Goal: Use online tool/utility: Use online tool/utility

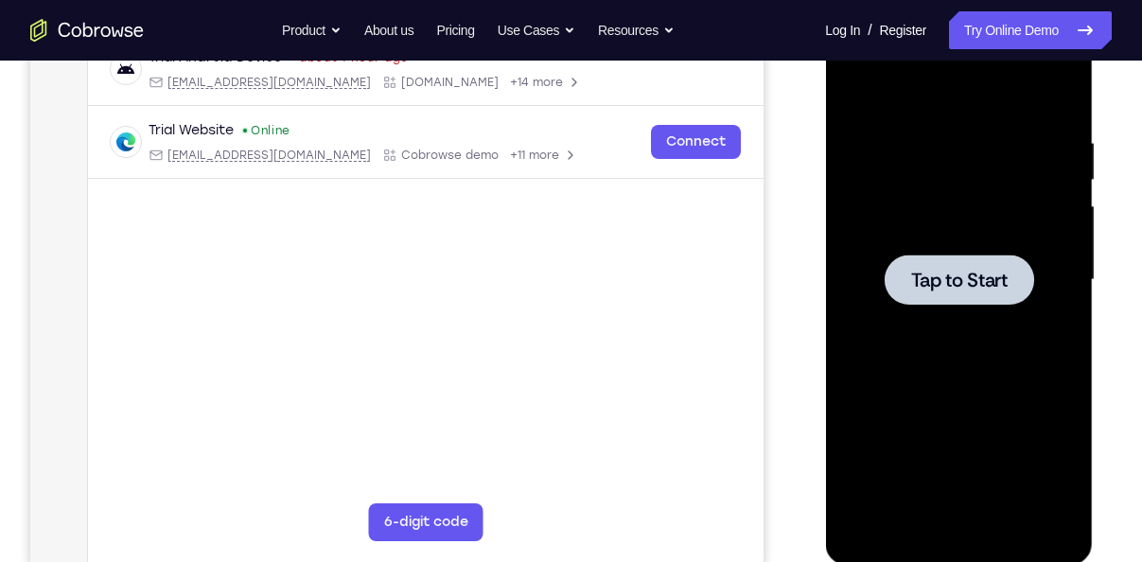
click at [917, 262] on div at bounding box center [957, 279] width 149 height 50
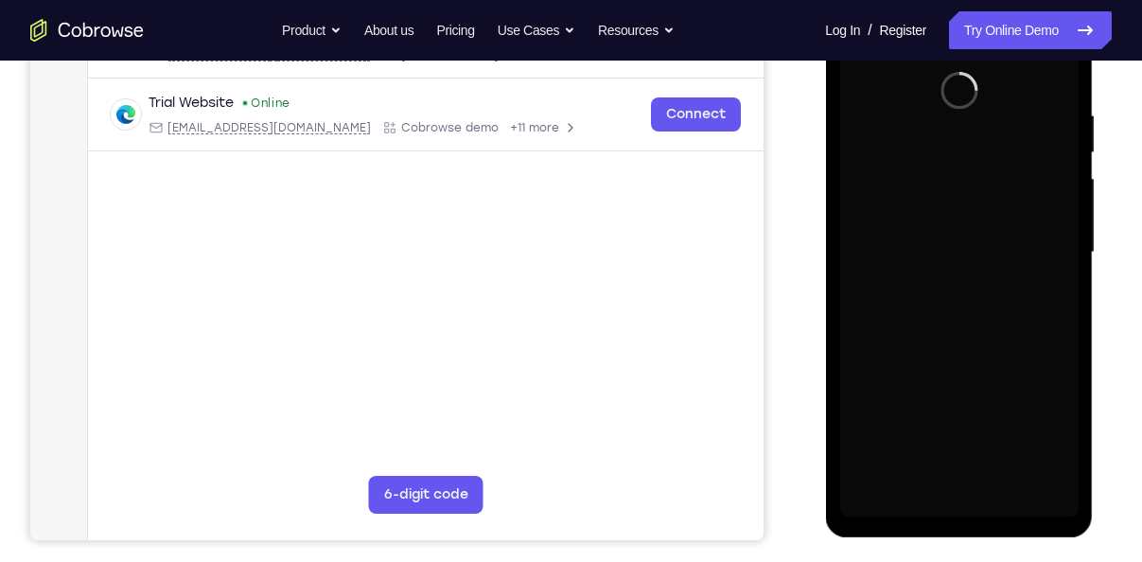
scroll to position [342, 0]
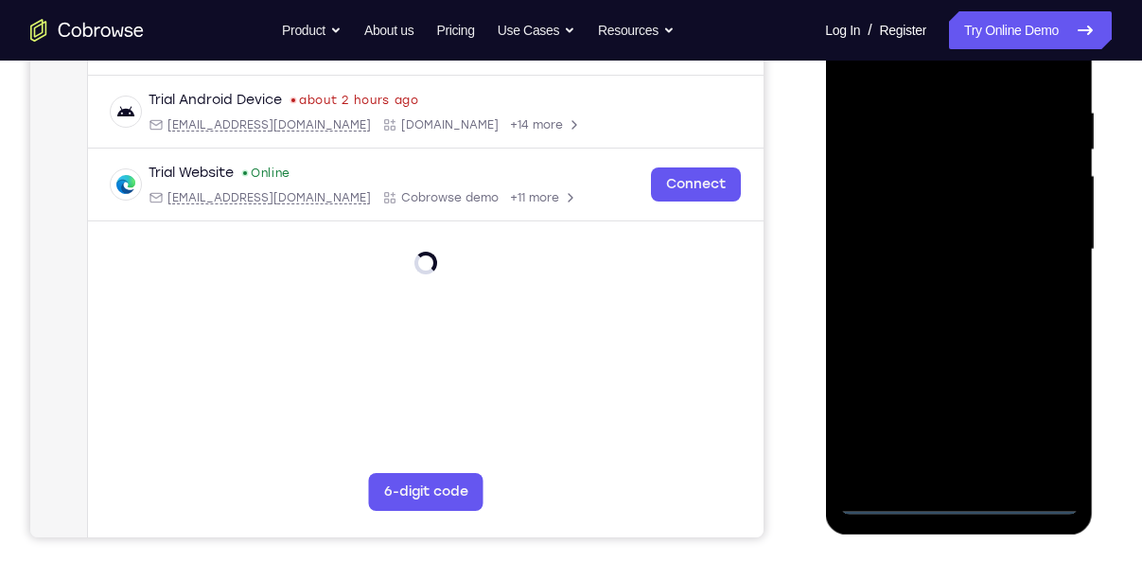
click at [956, 492] on div at bounding box center [958, 250] width 238 height 530
click at [954, 495] on div at bounding box center [958, 250] width 238 height 530
click at [1038, 411] on div at bounding box center [958, 250] width 238 height 530
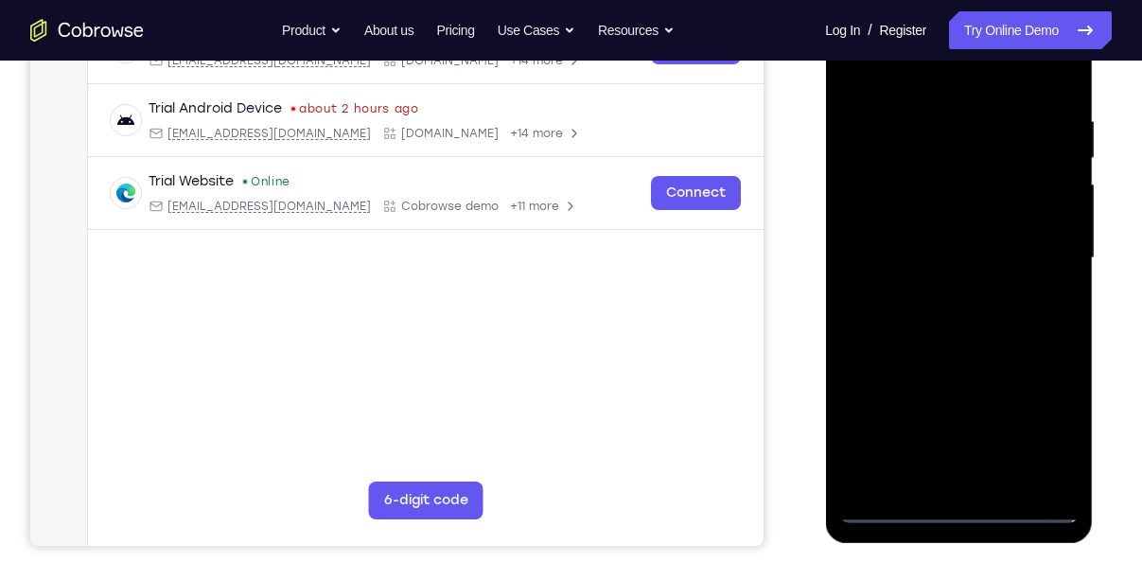
scroll to position [331, 0]
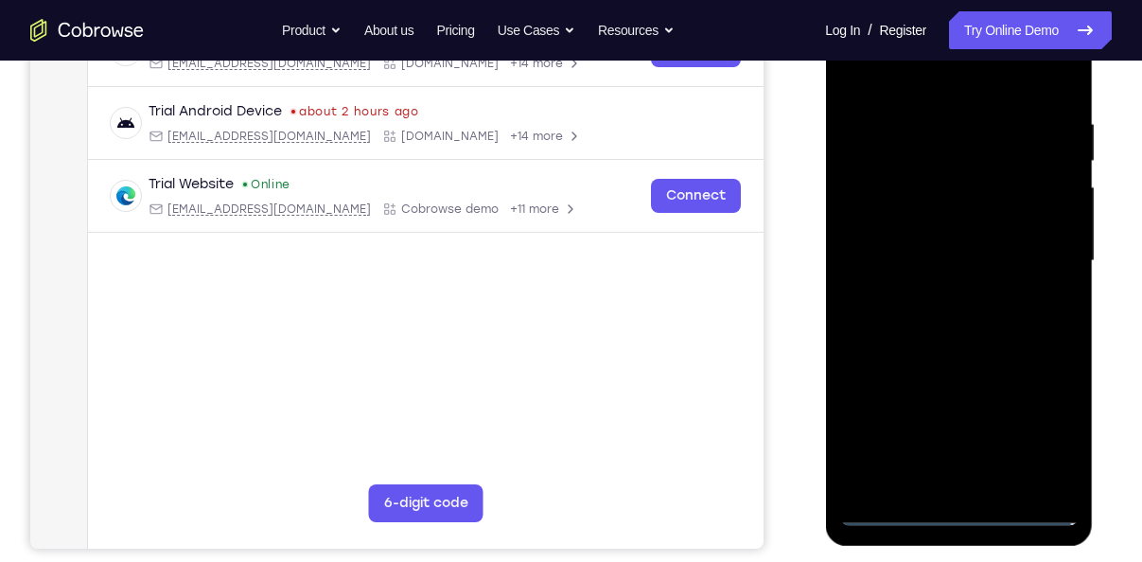
click at [917, 85] on div at bounding box center [958, 261] width 238 height 530
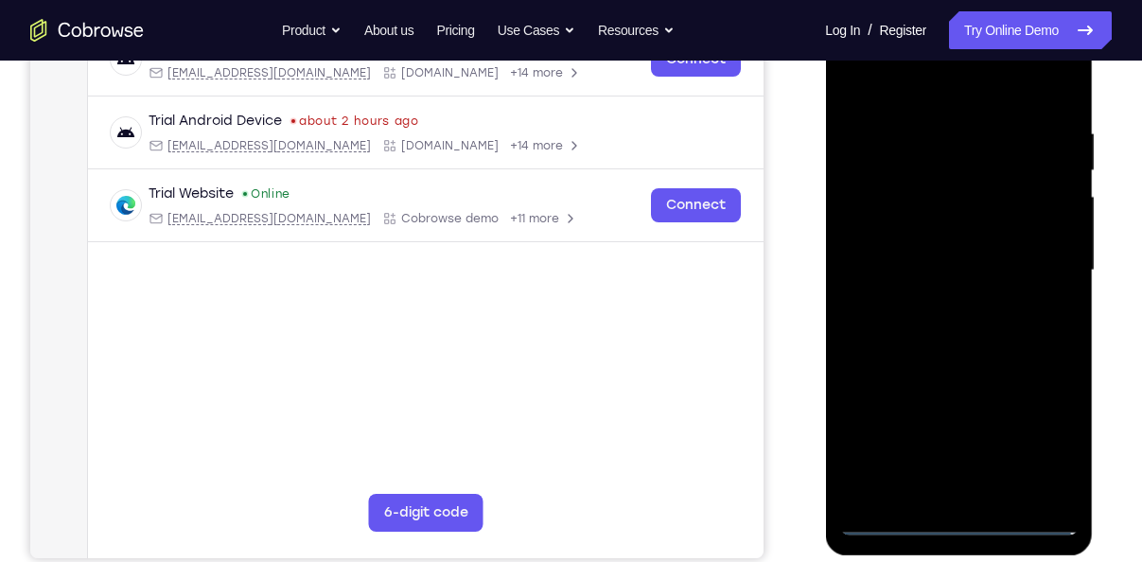
scroll to position [320, 0]
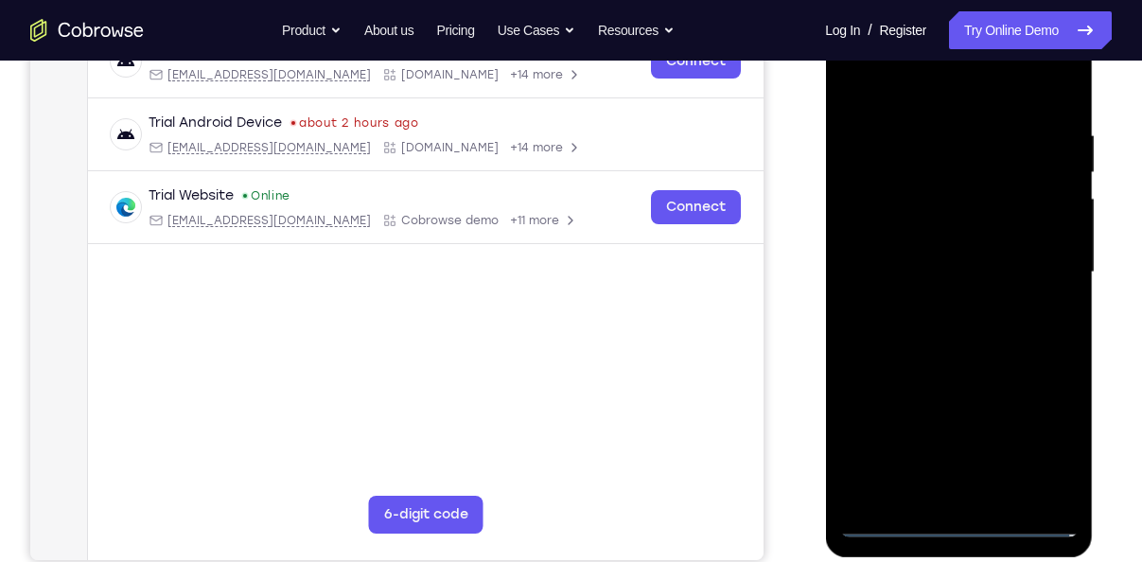
click at [1041, 262] on div at bounding box center [958, 273] width 238 height 530
click at [933, 308] on div at bounding box center [958, 273] width 238 height 530
click at [888, 246] on div at bounding box center [958, 273] width 238 height 530
click at [903, 229] on div at bounding box center [958, 273] width 238 height 530
click at [920, 271] on div at bounding box center [958, 273] width 238 height 530
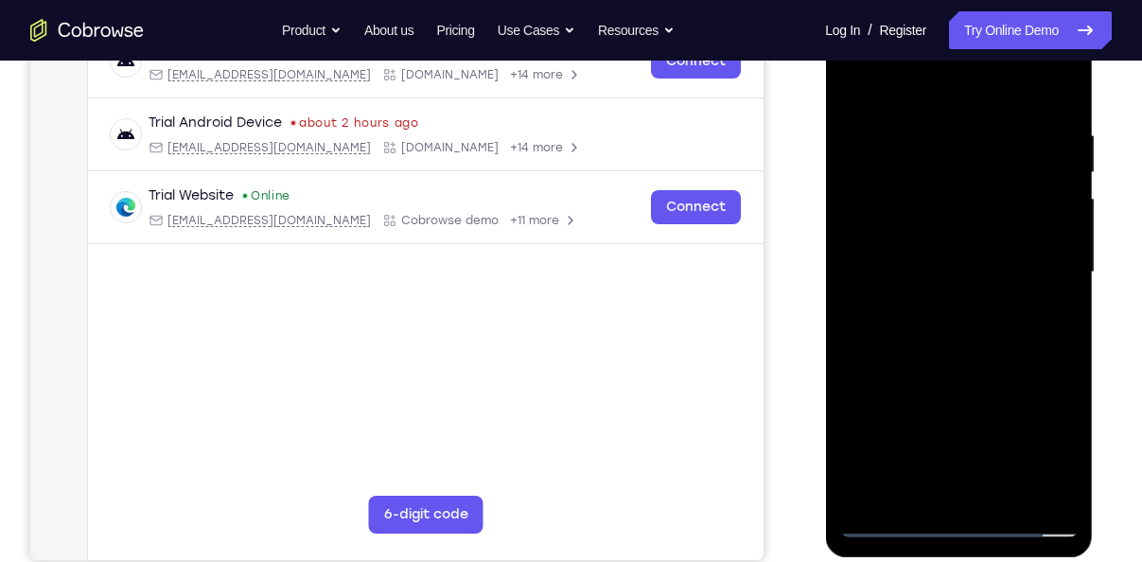
click at [921, 341] on div at bounding box center [958, 273] width 238 height 530
click at [963, 325] on div at bounding box center [958, 273] width 238 height 530
click at [967, 358] on div at bounding box center [958, 273] width 238 height 530
click at [1003, 490] on div at bounding box center [958, 273] width 238 height 530
click at [961, 367] on div at bounding box center [958, 273] width 238 height 530
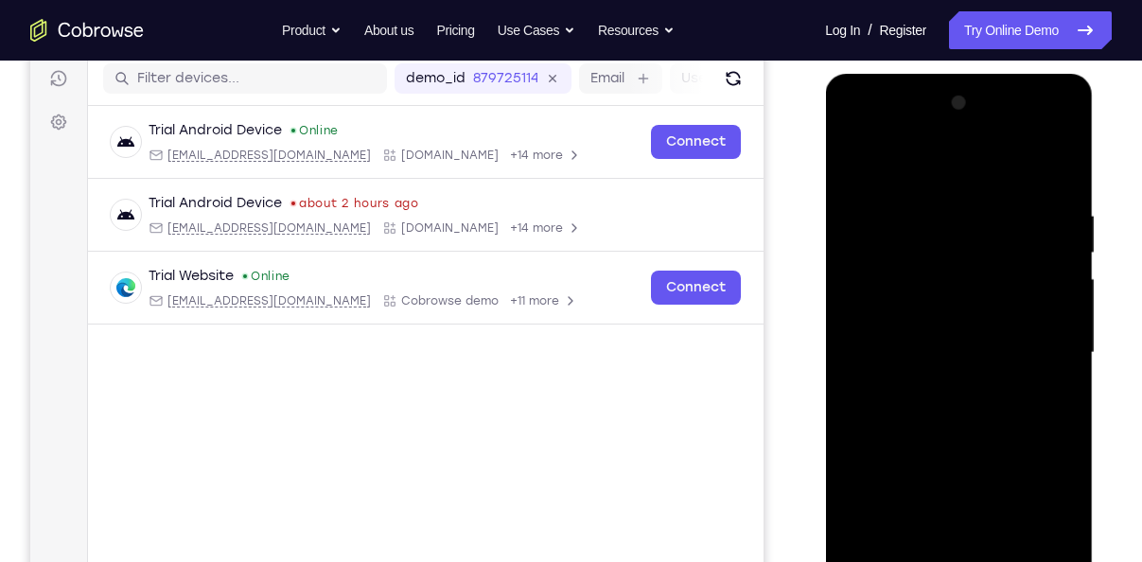
scroll to position [223, 0]
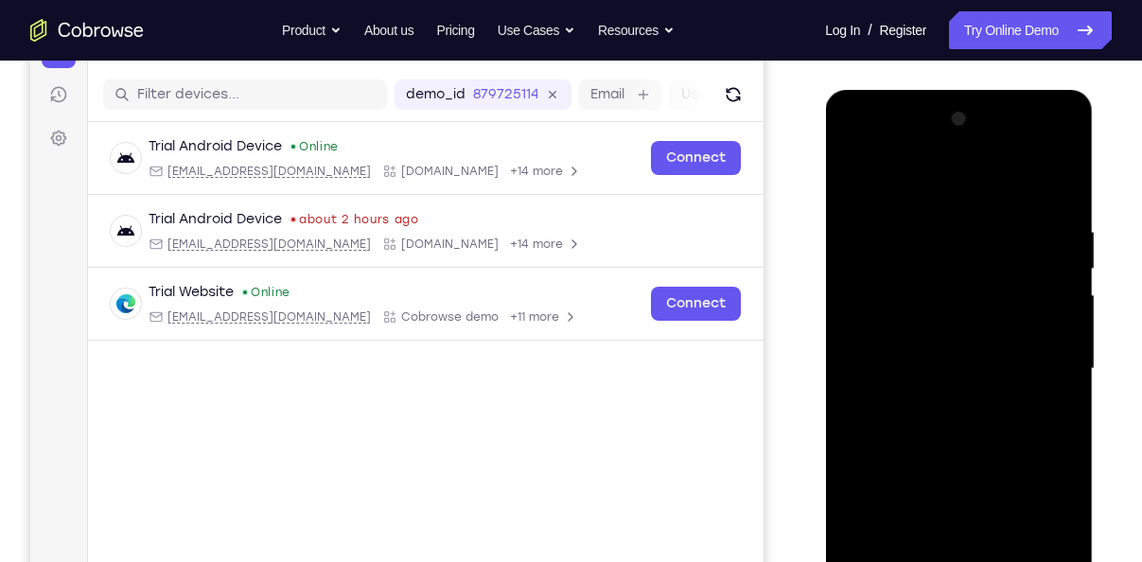
click at [1039, 148] on div at bounding box center [958, 369] width 238 height 530
click at [871, 146] on div at bounding box center [958, 369] width 238 height 530
click at [928, 315] on div at bounding box center [958, 369] width 238 height 530
click at [918, 365] on div at bounding box center [958, 369] width 238 height 530
click at [943, 435] on div at bounding box center [958, 369] width 238 height 530
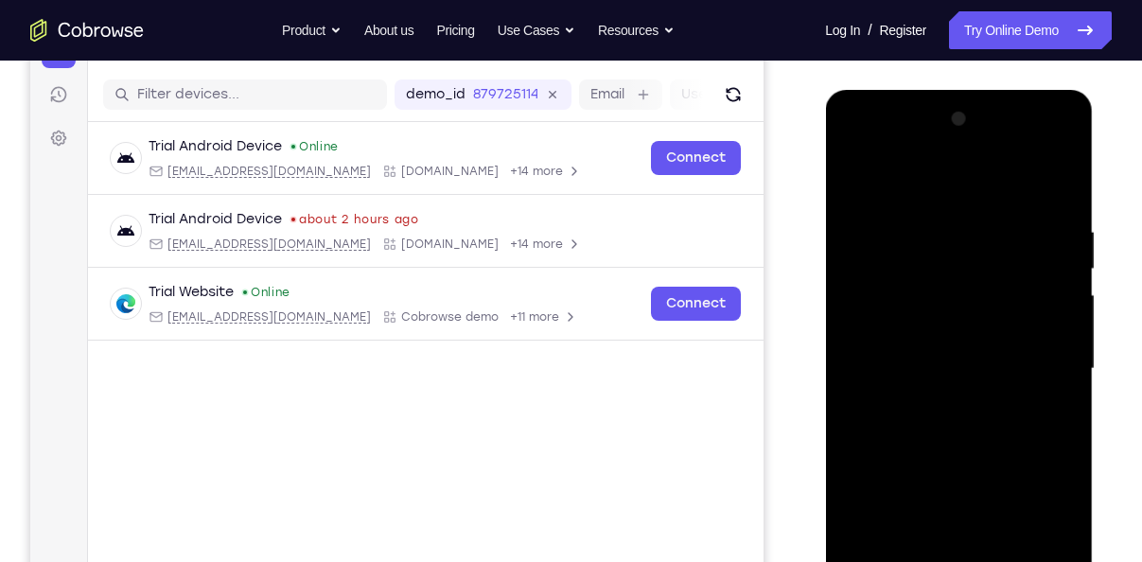
click at [949, 450] on div at bounding box center [958, 369] width 238 height 530
click at [921, 347] on div at bounding box center [958, 369] width 238 height 530
click at [906, 384] on div at bounding box center [958, 369] width 238 height 530
click at [1039, 182] on div at bounding box center [958, 369] width 238 height 530
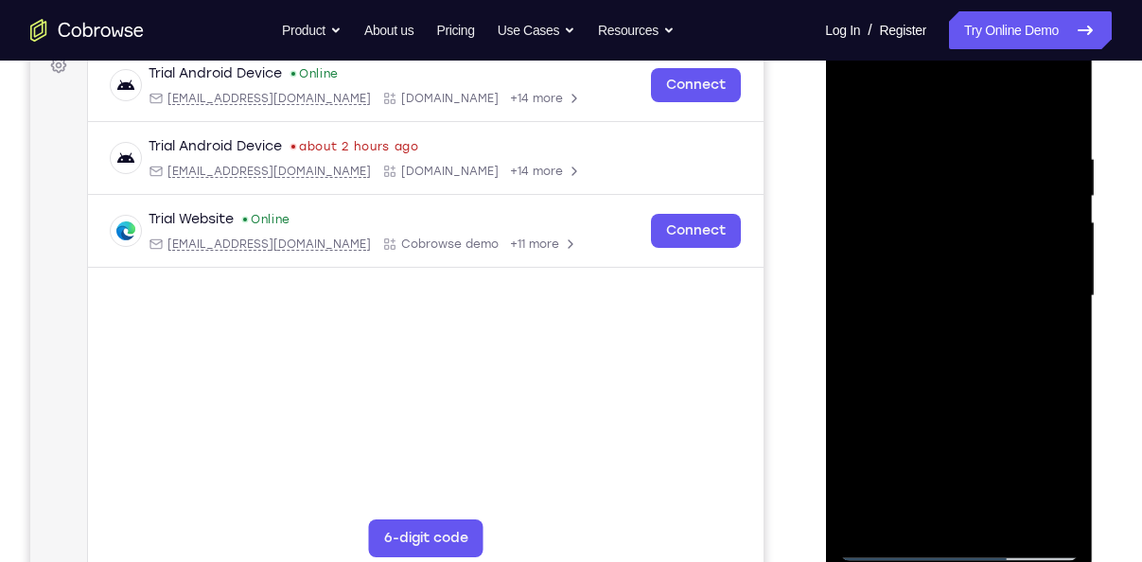
scroll to position [297, 0]
click at [937, 515] on div at bounding box center [958, 295] width 238 height 530
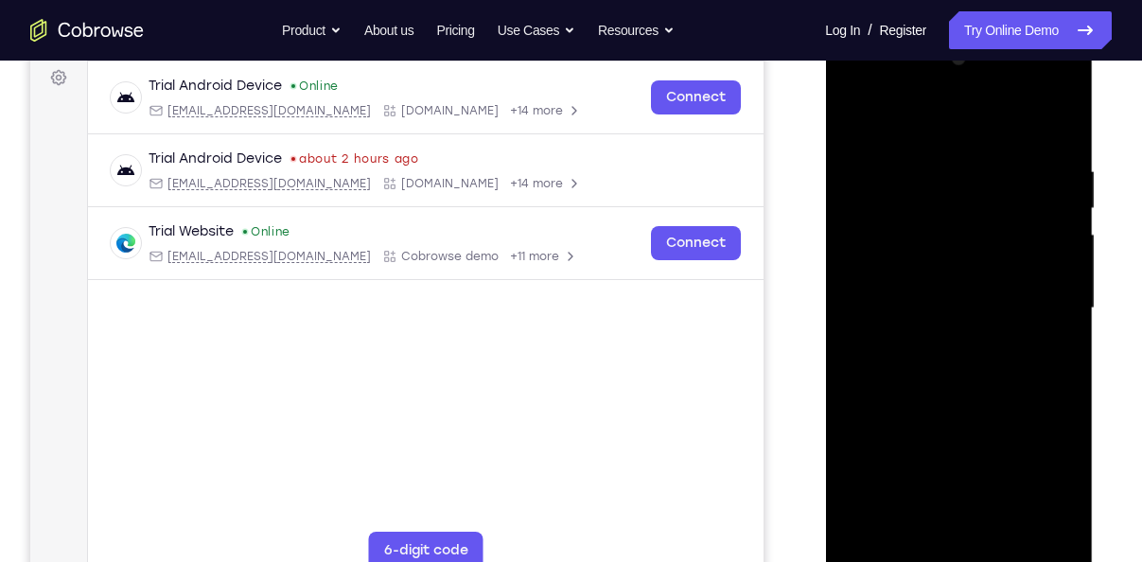
scroll to position [283, 0]
click at [902, 145] on div at bounding box center [958, 309] width 238 height 530
click at [1024, 120] on div at bounding box center [958, 309] width 238 height 530
click at [941, 321] on div at bounding box center [958, 309] width 238 height 530
click at [853, 116] on div at bounding box center [958, 309] width 238 height 530
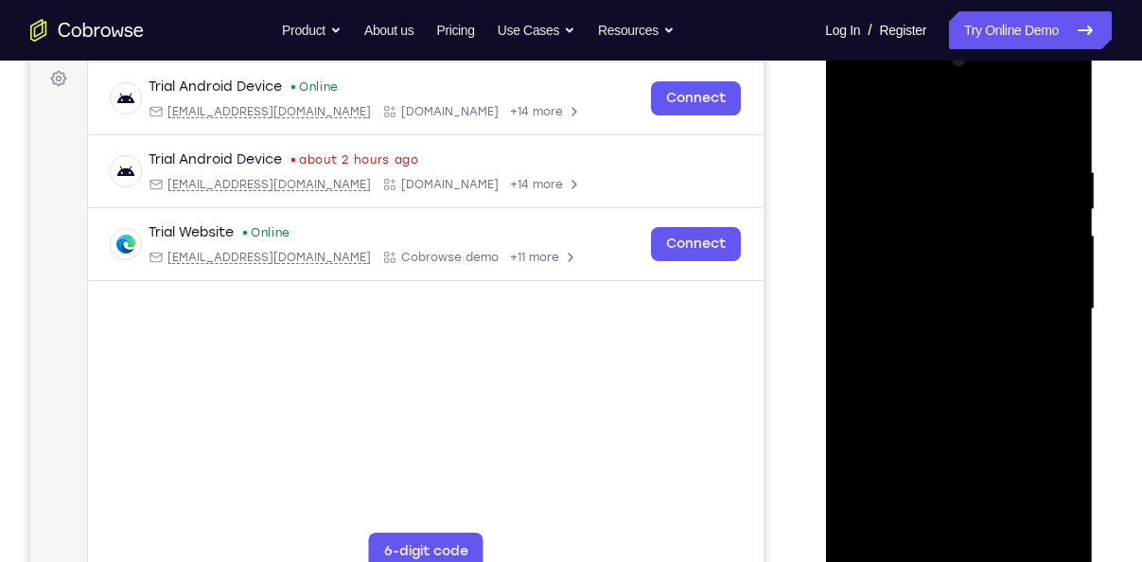
click at [917, 370] on div at bounding box center [958, 309] width 238 height 530
click at [1007, 524] on div at bounding box center [958, 308] width 238 height 530
drag, startPoint x: 1026, startPoint y: 526, endPoint x: 937, endPoint y: 510, distance: 90.4
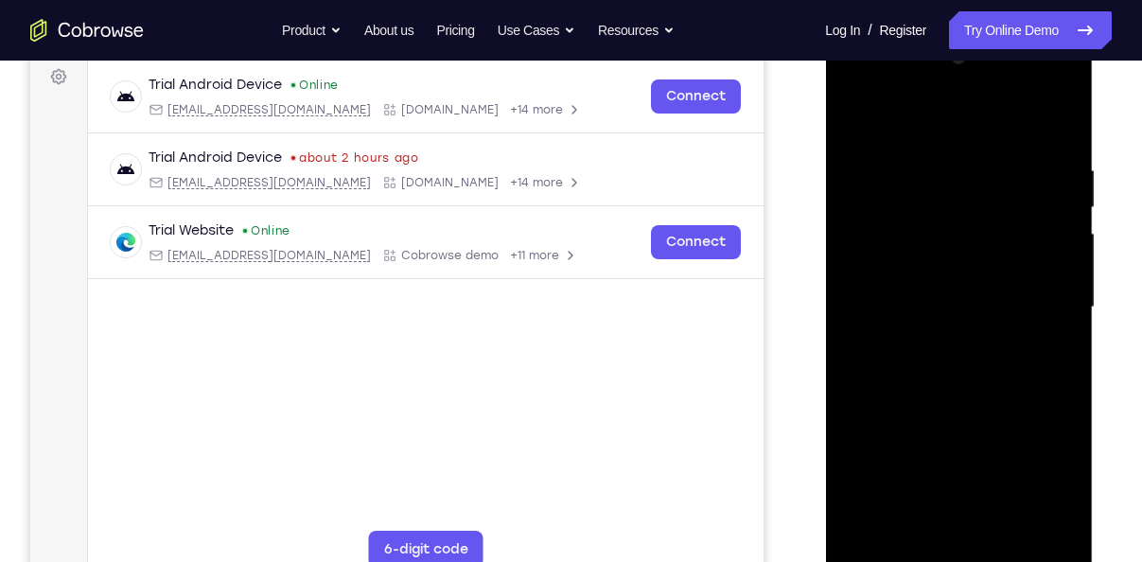
click at [937, 510] on div at bounding box center [958, 308] width 238 height 530
drag, startPoint x: 1042, startPoint y: 517, endPoint x: 900, endPoint y: 515, distance: 141.9
click at [900, 515] on div at bounding box center [958, 308] width 238 height 530
click at [1026, 528] on div at bounding box center [958, 308] width 238 height 530
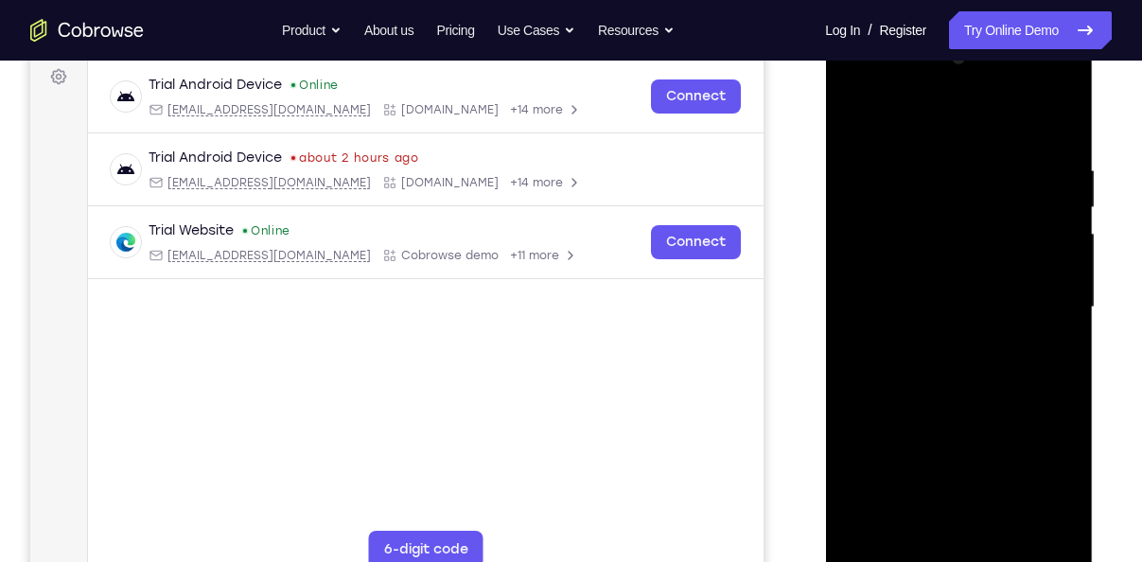
click at [1064, 128] on div at bounding box center [958, 308] width 238 height 530
click at [861, 117] on div at bounding box center [958, 308] width 238 height 530
click at [946, 256] on div at bounding box center [958, 308] width 238 height 530
click at [857, 125] on div at bounding box center [958, 308] width 238 height 530
click at [854, 113] on div at bounding box center [958, 308] width 238 height 530
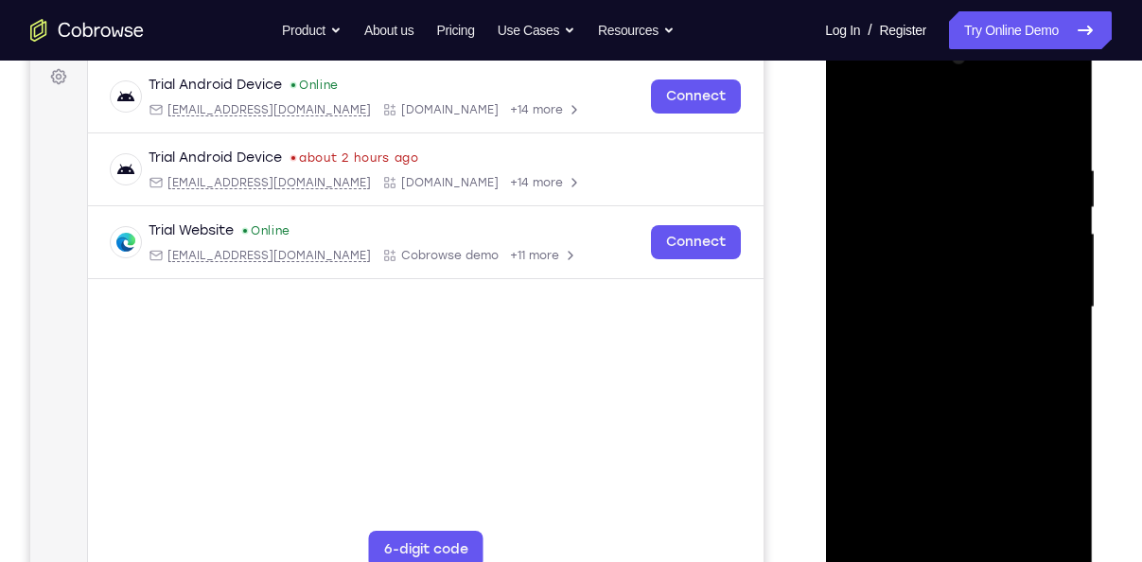
click at [1060, 319] on div at bounding box center [958, 308] width 238 height 530
click at [1022, 524] on div at bounding box center [958, 308] width 238 height 530
click at [1061, 327] on div at bounding box center [958, 308] width 238 height 530
click at [1064, 126] on div at bounding box center [958, 308] width 238 height 530
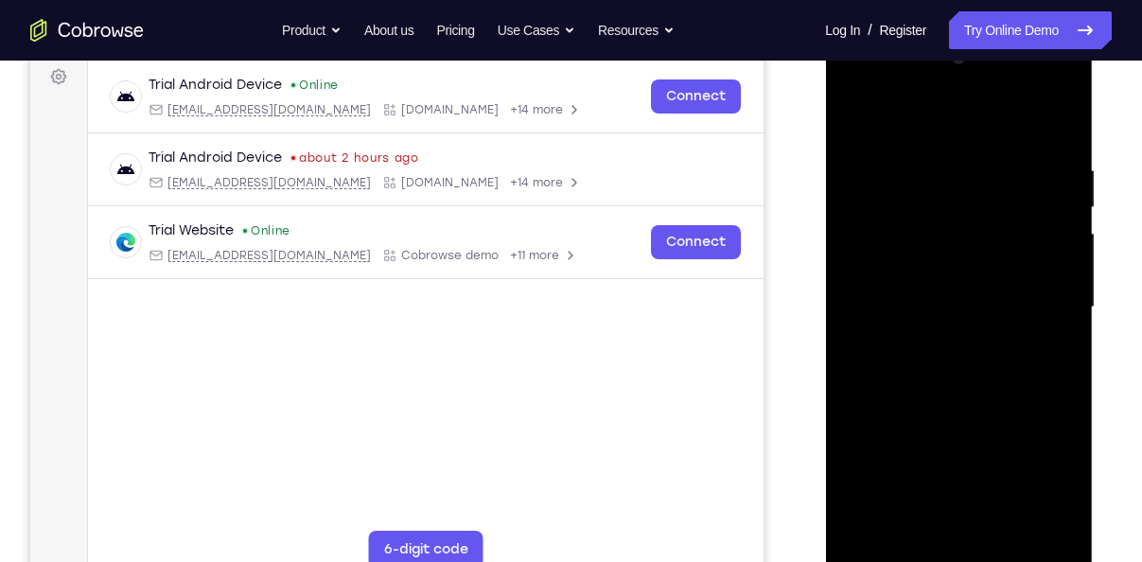
click at [1008, 260] on div at bounding box center [958, 308] width 238 height 530
click at [1031, 529] on div at bounding box center [958, 308] width 238 height 530
drag, startPoint x: 1031, startPoint y: 529, endPoint x: 984, endPoint y: 520, distance: 48.1
click at [984, 520] on div at bounding box center [958, 308] width 238 height 530
click at [1034, 531] on div at bounding box center [958, 308] width 238 height 530
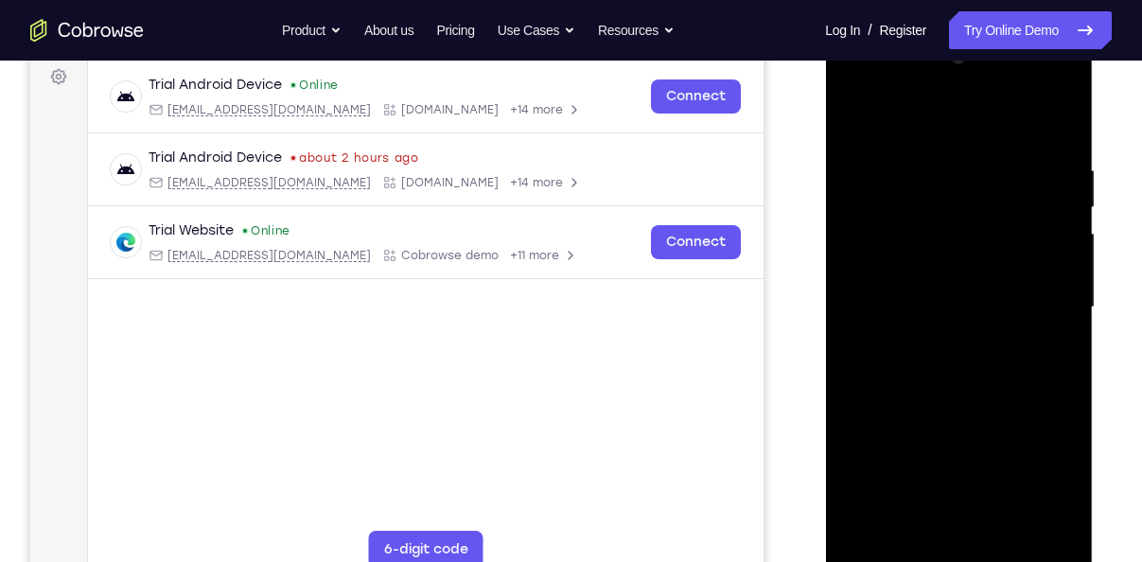
click at [1064, 131] on div at bounding box center [958, 308] width 238 height 530
drag, startPoint x: 1022, startPoint y: 261, endPoint x: 898, endPoint y: 262, distance: 124.9
click at [898, 262] on div at bounding box center [958, 308] width 238 height 530
drag, startPoint x: 1024, startPoint y: 280, endPoint x: 865, endPoint y: 271, distance: 159.2
click at [865, 271] on div at bounding box center [958, 308] width 238 height 530
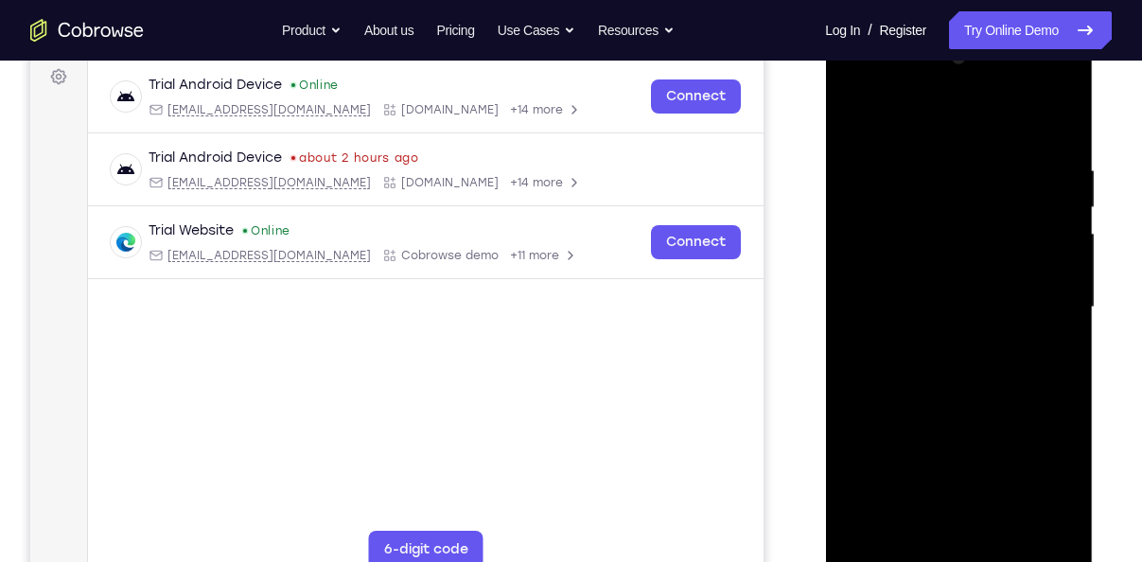
click at [952, 260] on div at bounding box center [958, 308] width 238 height 530
click at [1026, 522] on div at bounding box center [958, 308] width 238 height 530
click at [1061, 128] on div at bounding box center [958, 308] width 238 height 530
drag, startPoint x: 946, startPoint y: 431, endPoint x: 953, endPoint y: 334, distance: 97.7
click at [953, 334] on div at bounding box center [958, 308] width 238 height 530
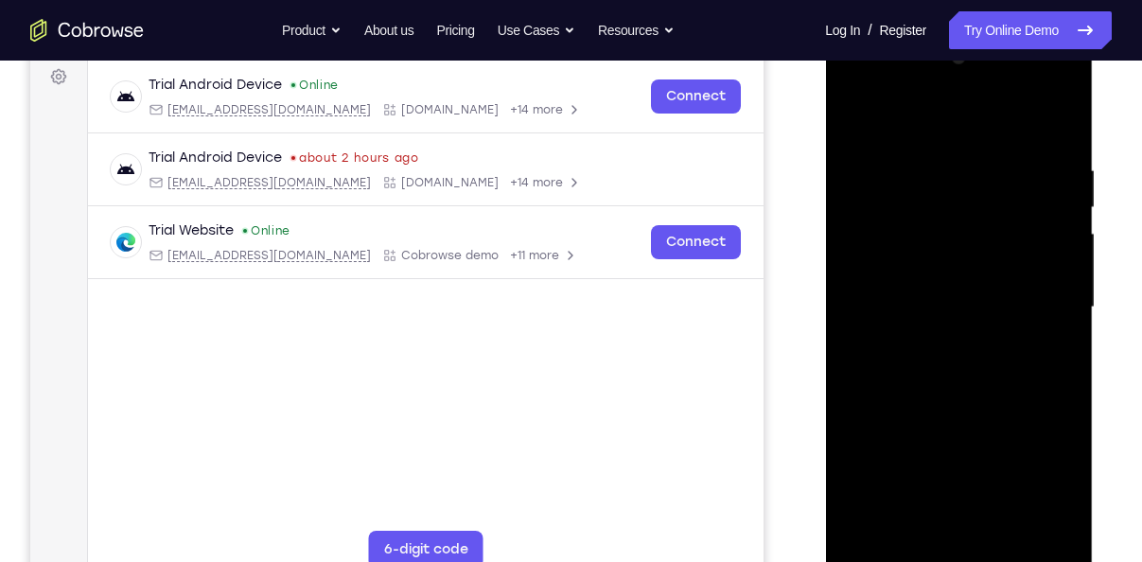
drag, startPoint x: 1011, startPoint y: 358, endPoint x: 941, endPoint y: 355, distance: 70.1
click at [941, 355] on div at bounding box center [958, 308] width 238 height 530
click at [954, 438] on div at bounding box center [958, 308] width 238 height 530
click at [882, 439] on div at bounding box center [958, 308] width 238 height 530
drag, startPoint x: 892, startPoint y: 336, endPoint x: 952, endPoint y: 339, distance: 60.6
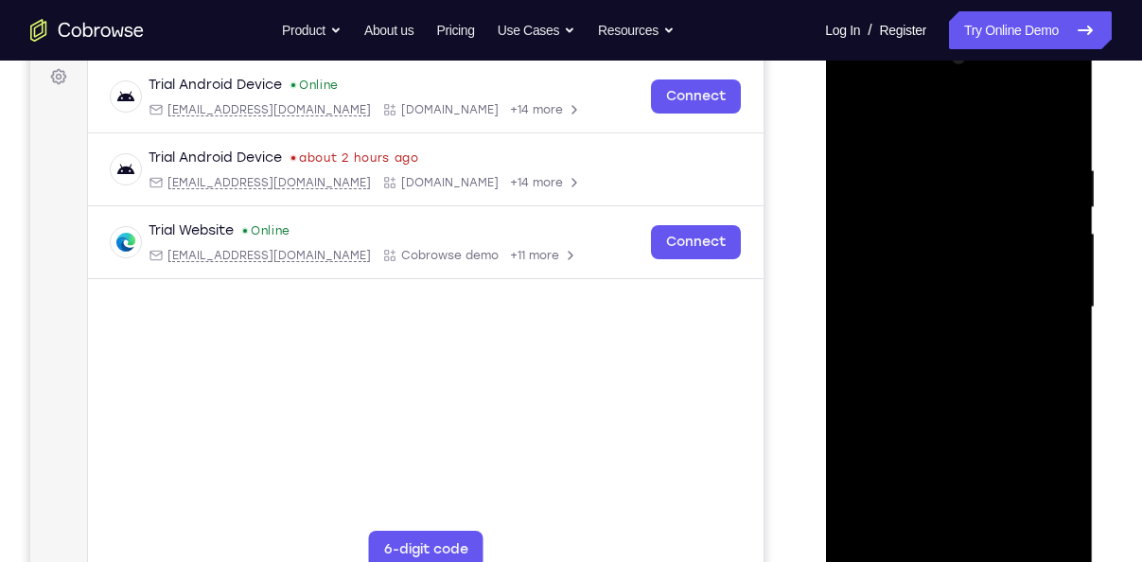
click at [952, 339] on div at bounding box center [958, 308] width 238 height 530
click at [866, 434] on div at bounding box center [958, 308] width 238 height 530
drag, startPoint x: 1036, startPoint y: 346, endPoint x: 937, endPoint y: 346, distance: 98.4
click at [937, 346] on div at bounding box center [958, 308] width 238 height 530
click at [956, 442] on div at bounding box center [958, 308] width 238 height 530
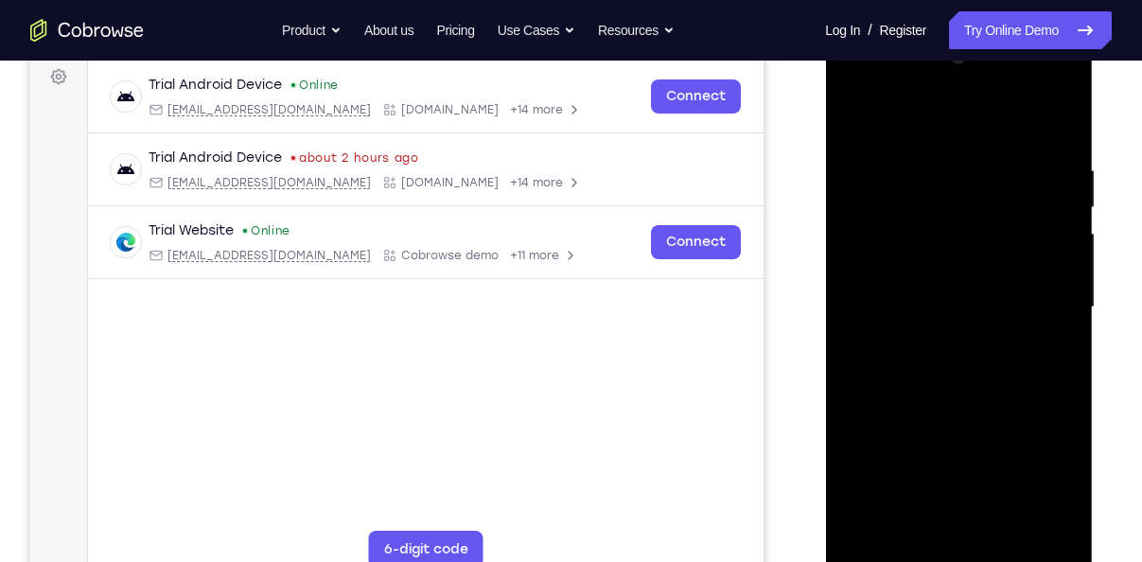
click at [949, 440] on div at bounding box center [958, 308] width 238 height 530
drag, startPoint x: 1051, startPoint y: 350, endPoint x: 951, endPoint y: 343, distance: 100.5
click at [951, 343] on div at bounding box center [958, 308] width 238 height 530
drag, startPoint x: 1038, startPoint y: 350, endPoint x: 844, endPoint y: 368, distance: 194.7
click at [844, 368] on div at bounding box center [958, 308] width 238 height 530
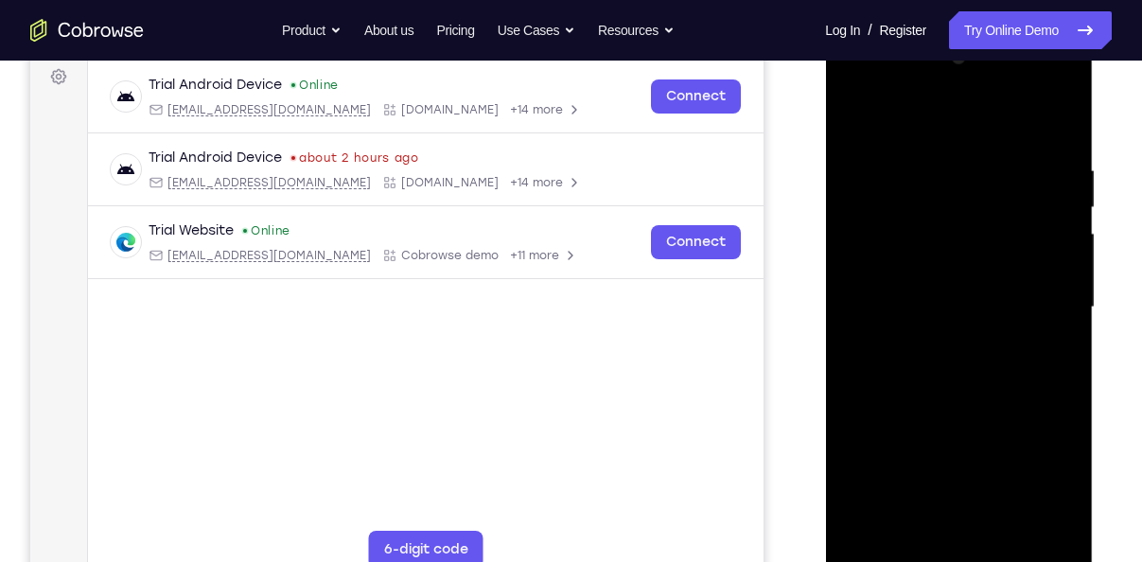
drag, startPoint x: 1020, startPoint y: 358, endPoint x: 805, endPoint y: 360, distance: 214.7
click at [825, 360] on html "Online web based iOS Simulators and Android Emulators. Run iPhone, iPad, Mobile…" at bounding box center [960, 312] width 270 height 568
click at [991, 445] on div at bounding box center [958, 308] width 238 height 530
drag, startPoint x: 1020, startPoint y: 315, endPoint x: 900, endPoint y: 317, distance: 120.1
click at [900, 317] on div at bounding box center [958, 308] width 238 height 530
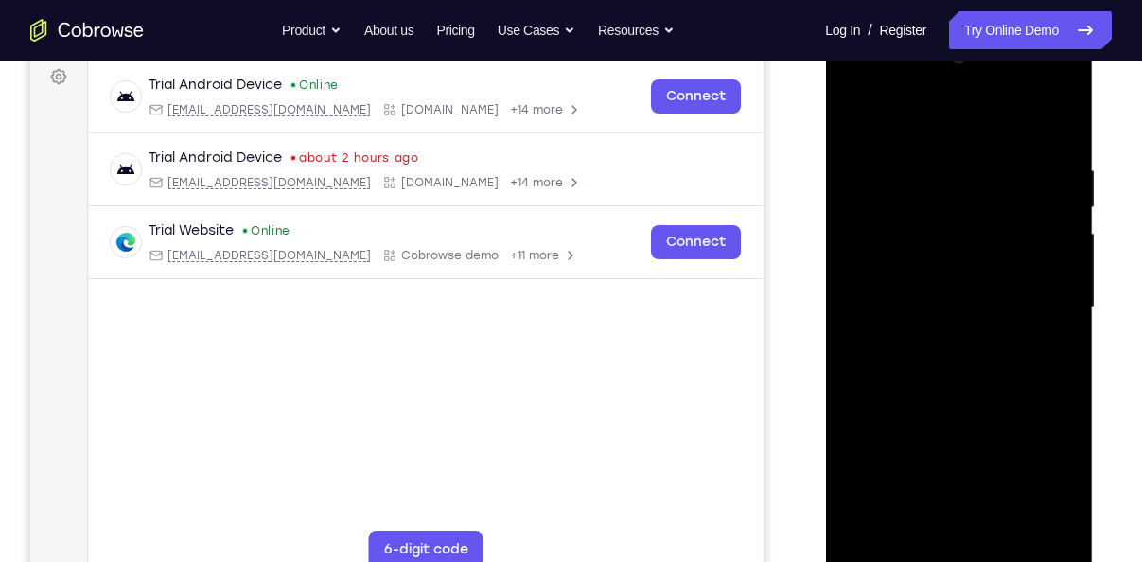
drag, startPoint x: 1011, startPoint y: 324, endPoint x: 857, endPoint y: 336, distance: 154.6
click at [857, 336] on div at bounding box center [958, 308] width 238 height 530
drag, startPoint x: 996, startPoint y: 359, endPoint x: 825, endPoint y: 368, distance: 171.4
click at [825, 368] on div at bounding box center [959, 310] width 268 height 564
click at [932, 444] on div at bounding box center [958, 308] width 238 height 530
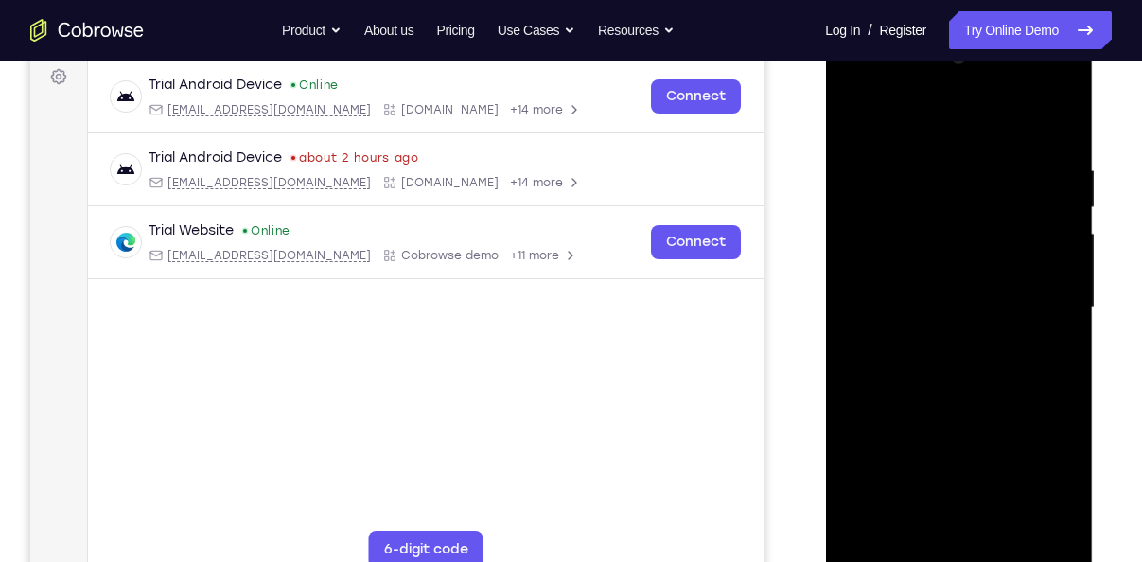
drag, startPoint x: 1048, startPoint y: 343, endPoint x: 760, endPoint y: 341, distance: 288.5
click at [825, 341] on html "Online web based iOS Simulators and Android Emulators. Run iPhone, iPad, Mobile…" at bounding box center [960, 312] width 270 height 568
drag, startPoint x: 880, startPoint y: 341, endPoint x: 905, endPoint y: 313, distance: 38.2
click at [905, 313] on div at bounding box center [958, 308] width 238 height 530
drag, startPoint x: 881, startPoint y: 340, endPoint x: 894, endPoint y: 310, distance: 32.2
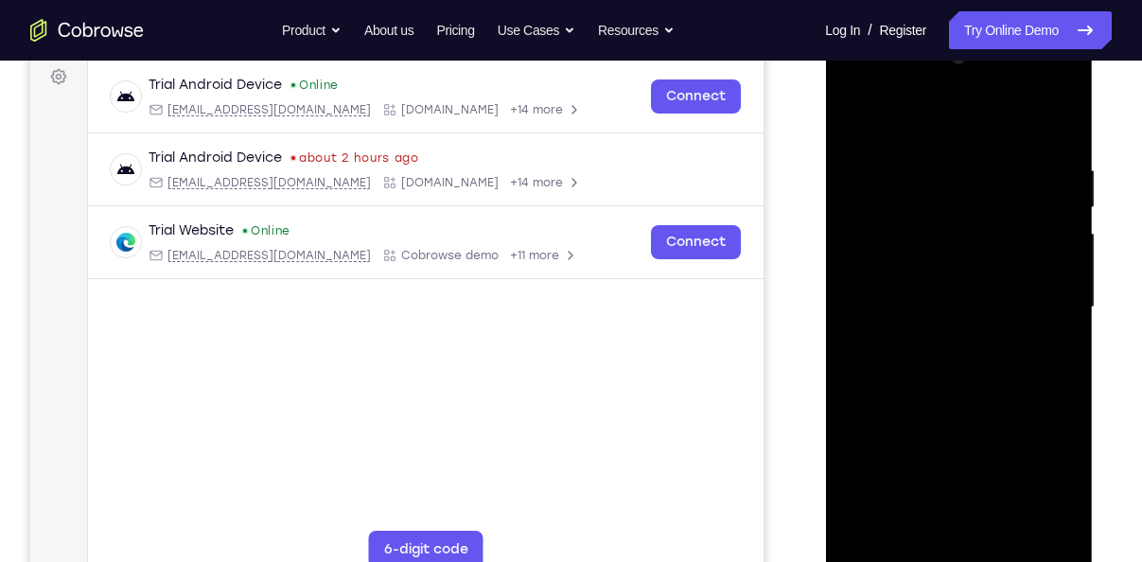
click at [894, 310] on div at bounding box center [958, 308] width 238 height 530
click at [886, 28] on div at bounding box center [959, 28] width 268 height 0
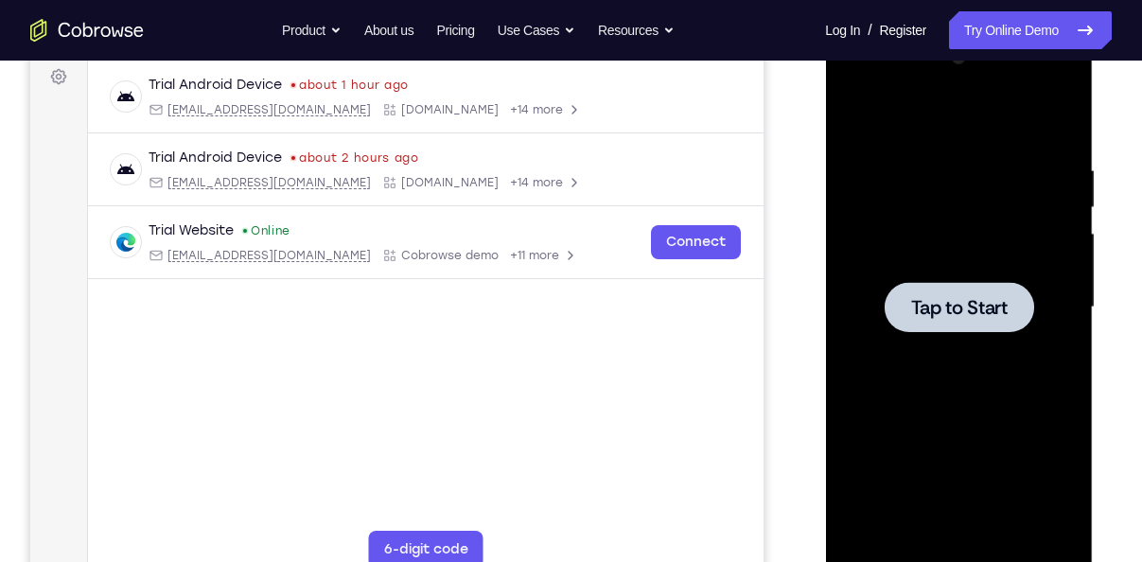
click at [920, 315] on span "Tap to Start" at bounding box center [958, 307] width 96 height 19
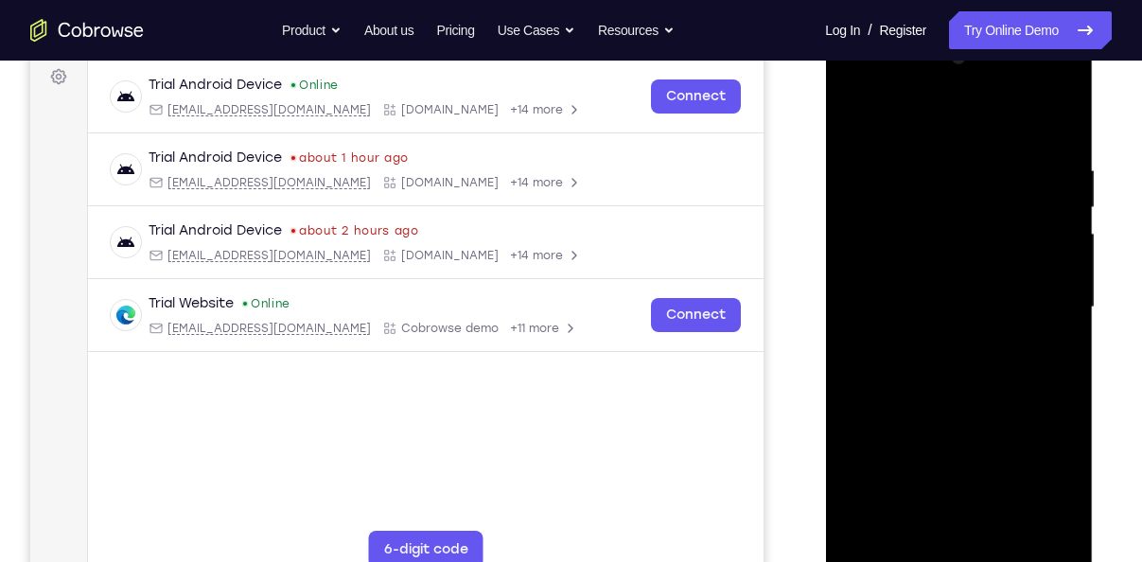
click at [956, 557] on div at bounding box center [958, 308] width 238 height 530
click at [1041, 472] on div at bounding box center [958, 308] width 238 height 530
click at [898, 124] on div at bounding box center [958, 308] width 238 height 530
click at [882, 256] on div at bounding box center [958, 308] width 238 height 530
click at [924, 292] on div at bounding box center [958, 308] width 238 height 530
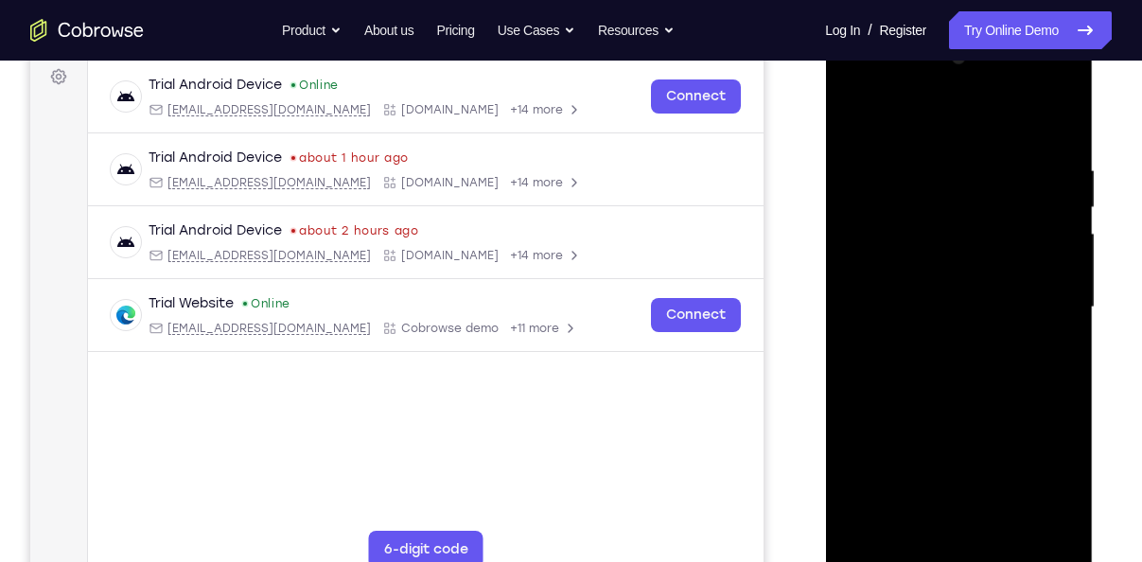
click at [915, 281] on div at bounding box center [958, 308] width 238 height 530
click at [921, 318] on div at bounding box center [958, 308] width 238 height 530
click at [1043, 126] on div at bounding box center [958, 308] width 238 height 530
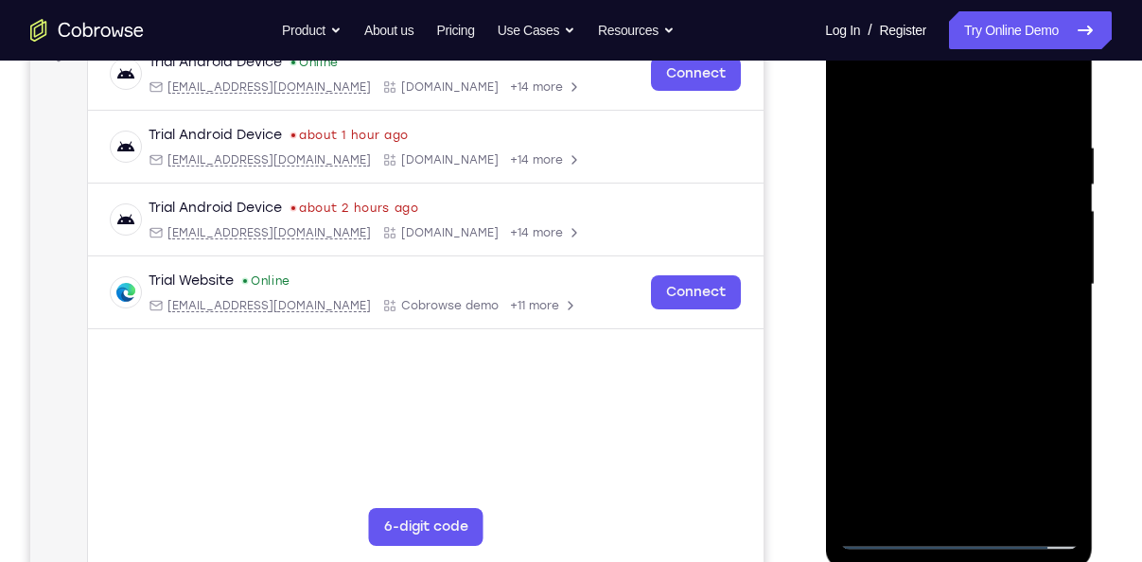
scroll to position [308, 0]
click at [936, 384] on div at bounding box center [958, 284] width 238 height 530
click at [964, 231] on div at bounding box center [958, 284] width 238 height 530
click at [945, 493] on div at bounding box center [958, 284] width 238 height 530
click at [913, 246] on div at bounding box center [958, 284] width 238 height 530
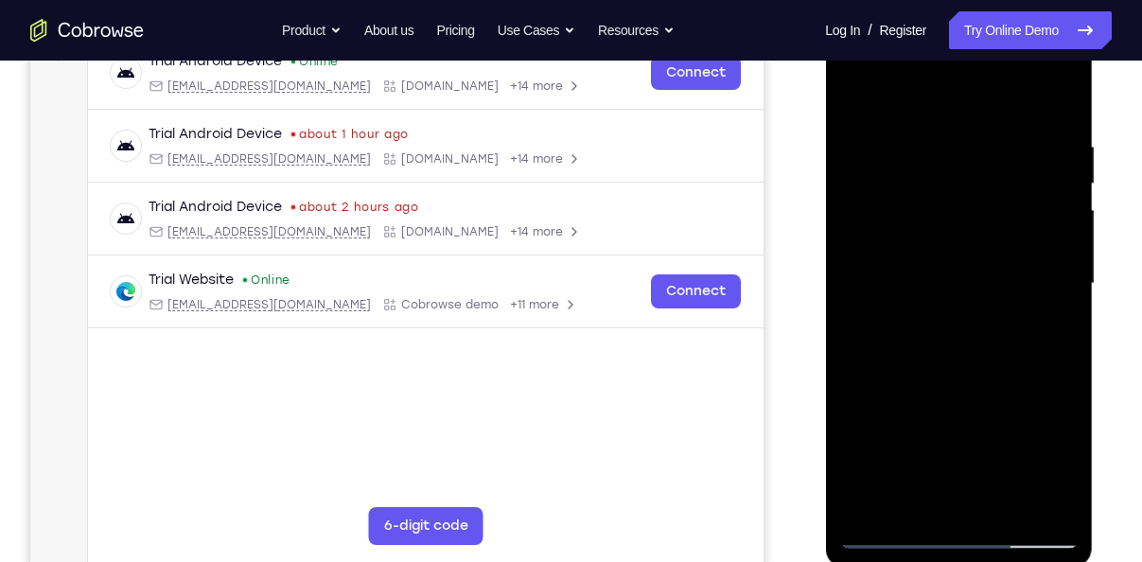
click at [932, 320] on div at bounding box center [958, 284] width 238 height 530
click at [1063, 64] on div at bounding box center [958, 284] width 238 height 530
click at [973, 414] on div at bounding box center [958, 284] width 238 height 530
click at [946, 360] on div at bounding box center [958, 284] width 238 height 530
drag, startPoint x: 941, startPoint y: 114, endPoint x: 956, endPoint y: 251, distance: 138.0
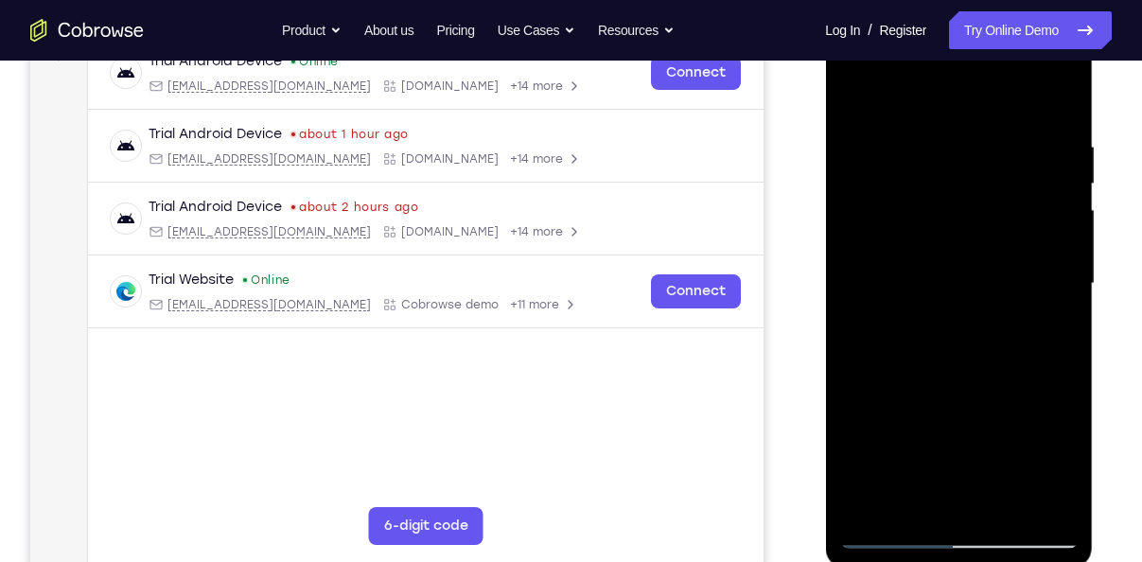
click at [956, 251] on div at bounding box center [958, 284] width 238 height 530
click at [988, 319] on div at bounding box center [958, 284] width 238 height 530
drag, startPoint x: 918, startPoint y: 119, endPoint x: 932, endPoint y: 263, distance: 144.4
click at [932, 263] on div at bounding box center [958, 284] width 238 height 530
click at [869, 86] on div at bounding box center [958, 284] width 238 height 530
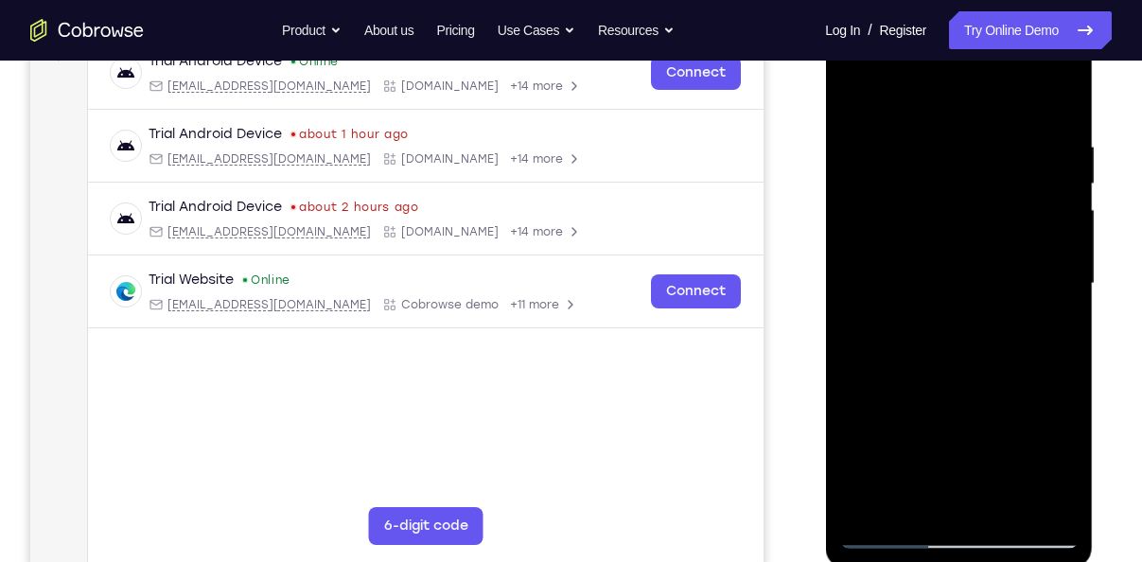
click at [916, 434] on div at bounding box center [958, 284] width 238 height 530
click at [883, 146] on div at bounding box center [958, 284] width 238 height 530
click at [1061, 65] on div at bounding box center [958, 284] width 238 height 530
click at [965, 417] on div at bounding box center [958, 284] width 238 height 530
click at [938, 384] on div at bounding box center [958, 284] width 238 height 530
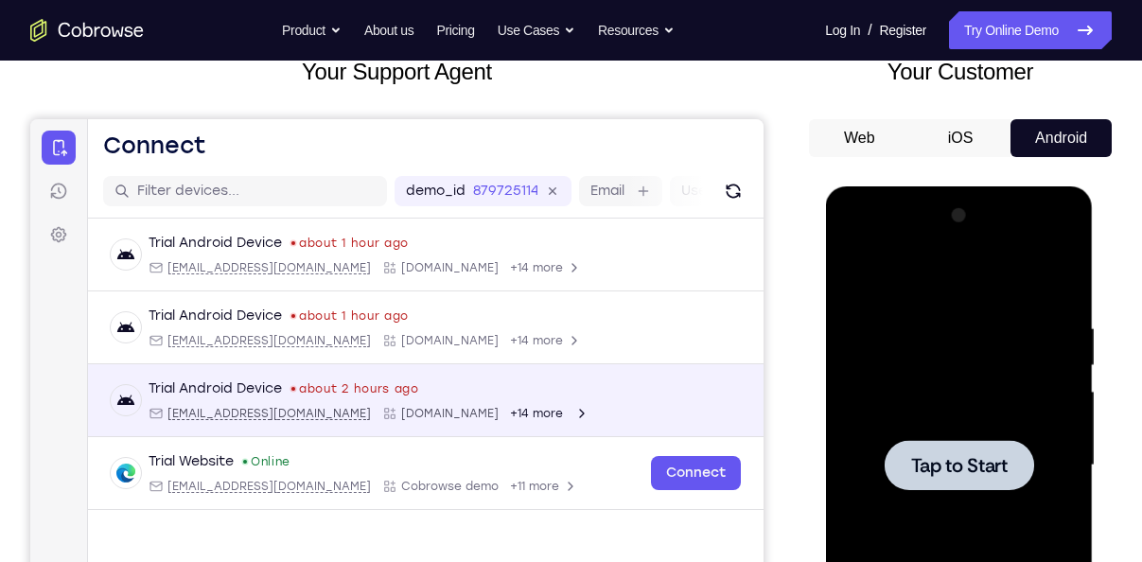
scroll to position [125, 0]
